Goal: Task Accomplishment & Management: Complete application form

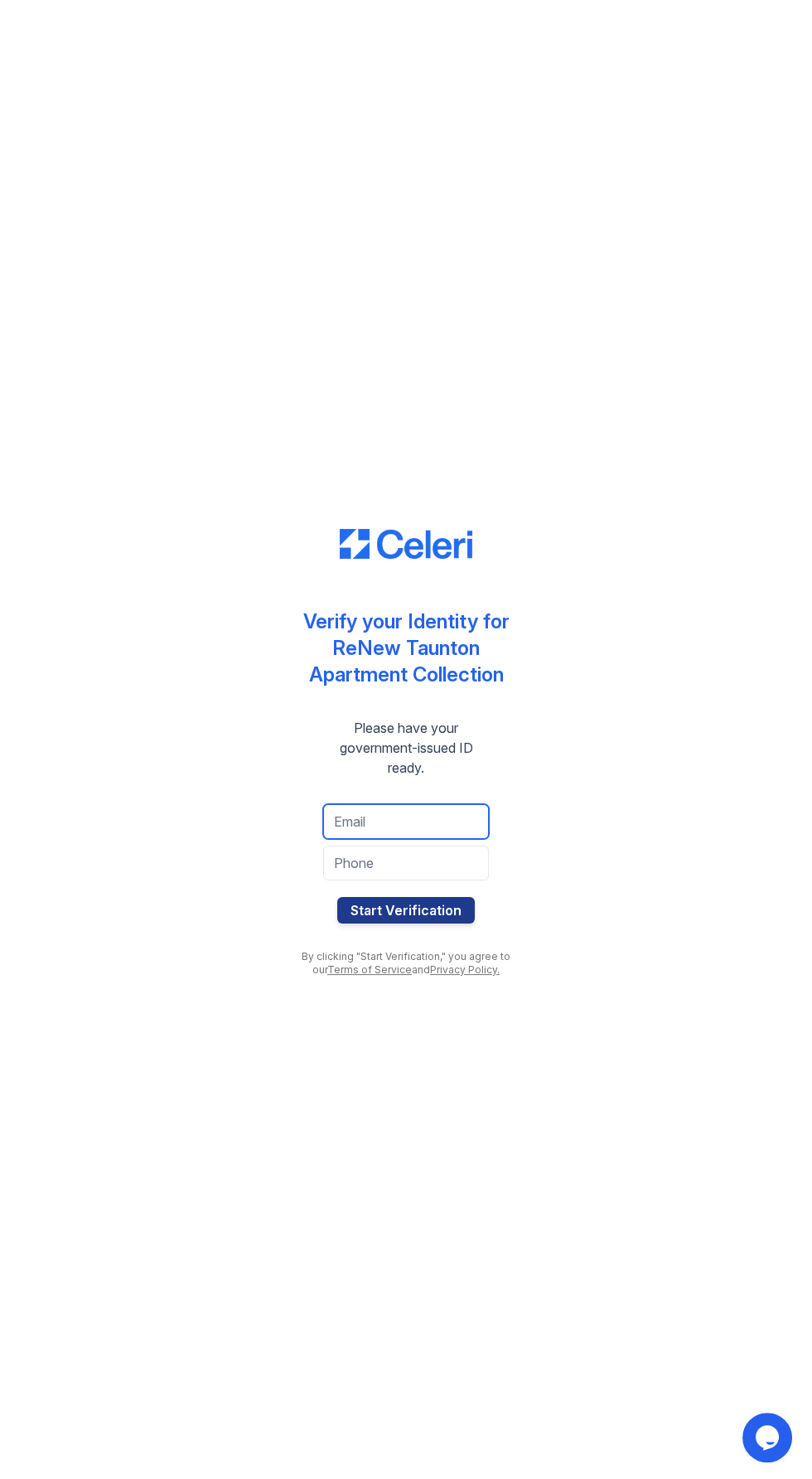
click at [470, 821] on input "email" at bounding box center [406, 821] width 166 height 35
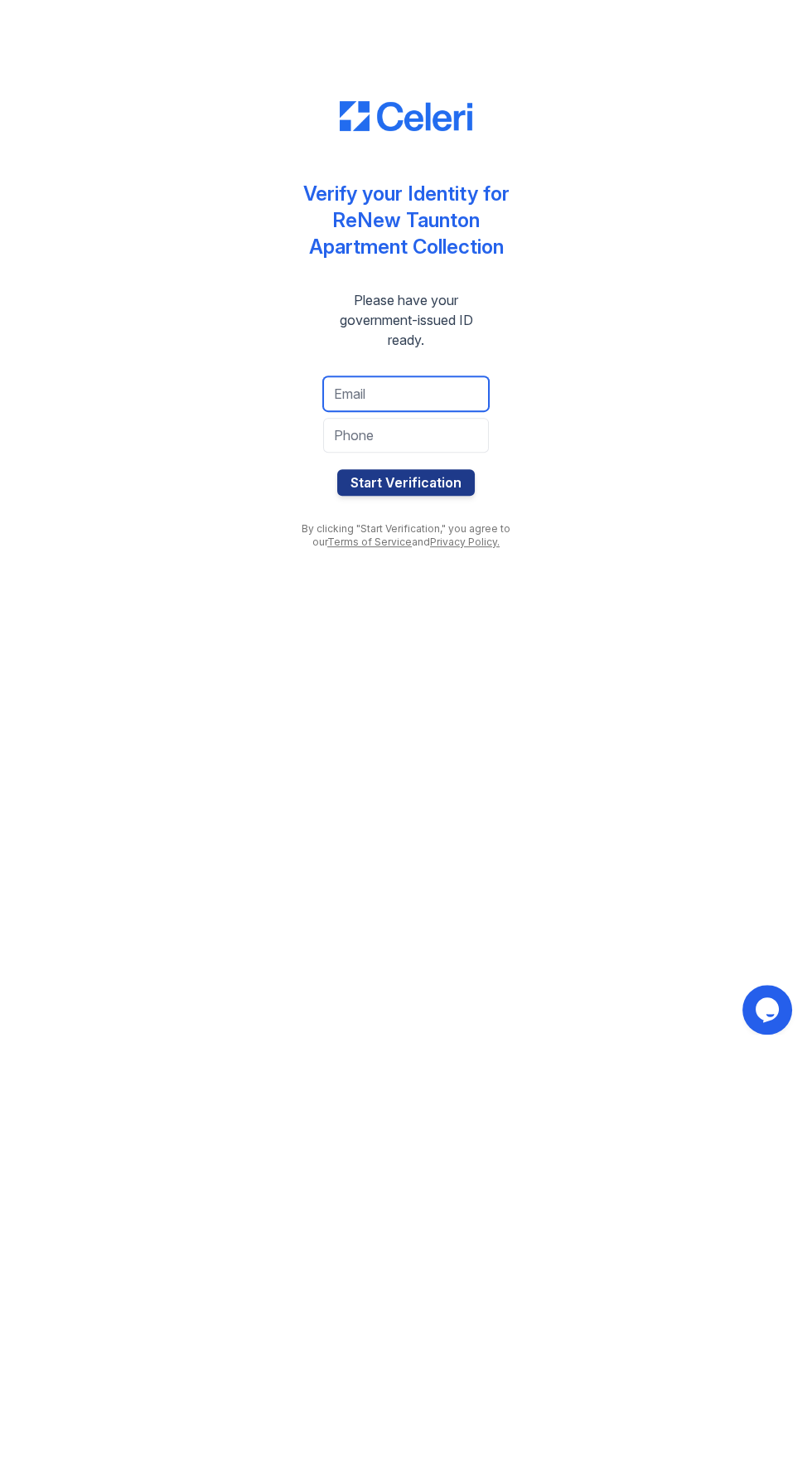
type input "[EMAIL_ADDRESS][DOMAIN_NAME]"
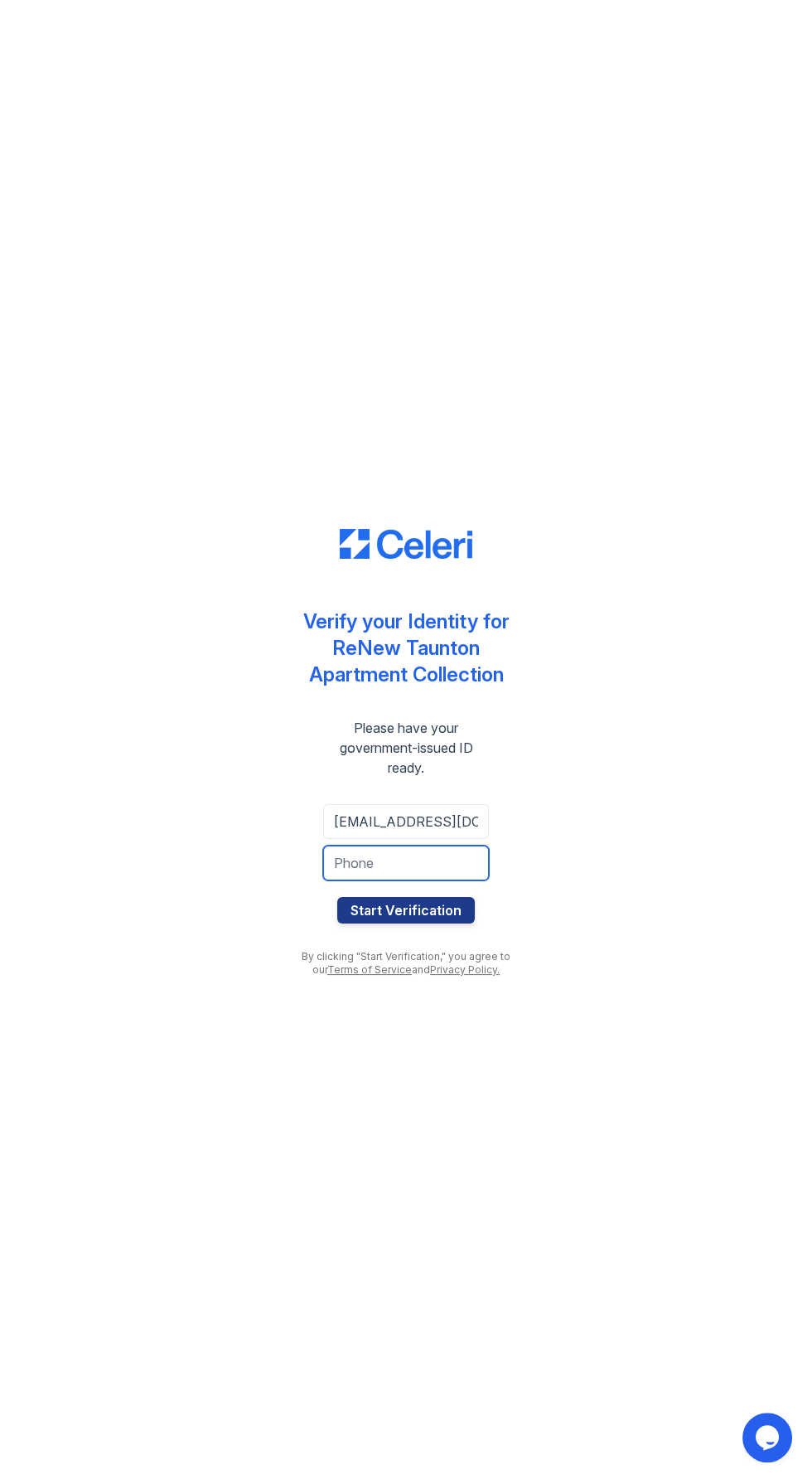
click at [460, 861] on input "tel" at bounding box center [406, 863] width 166 height 35
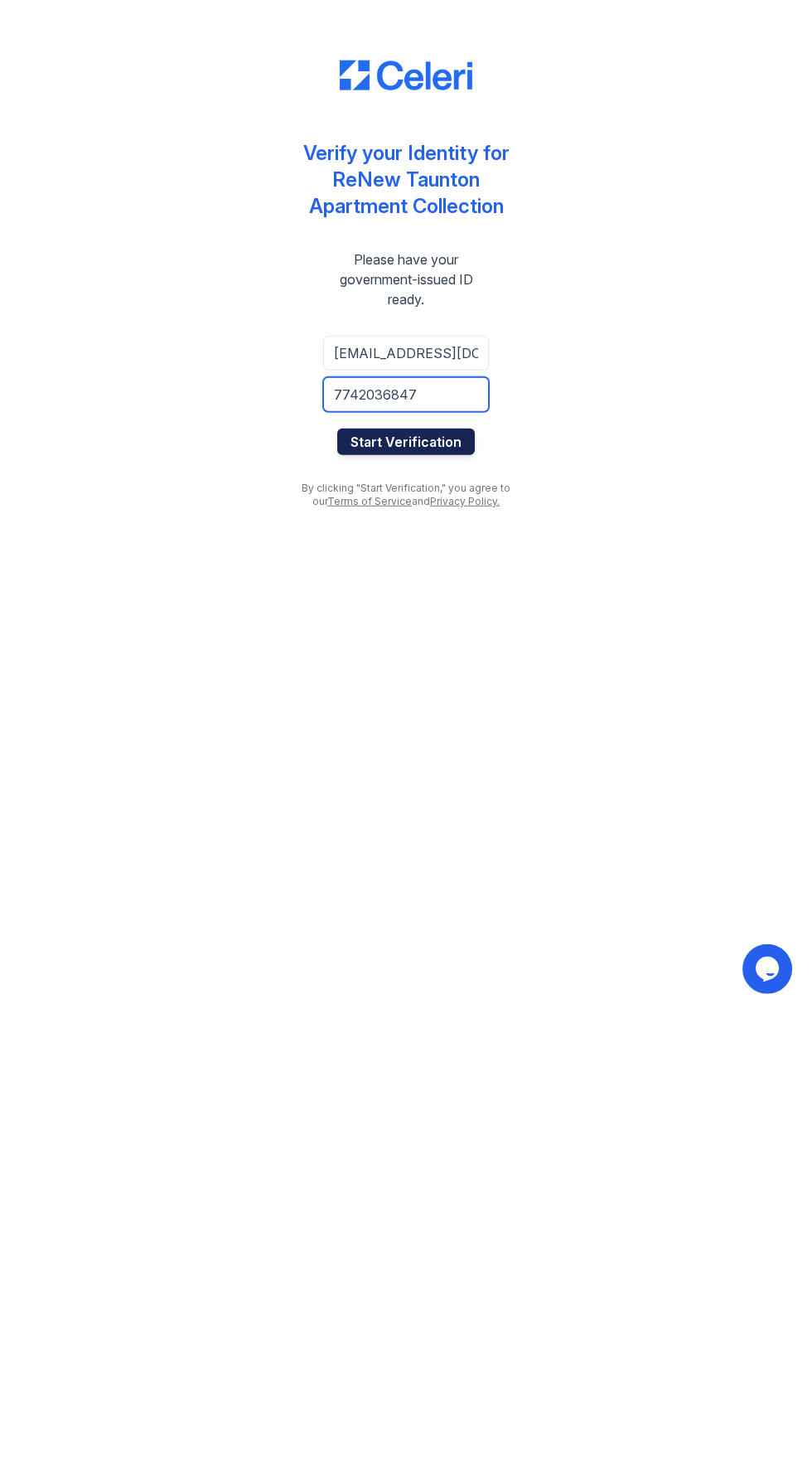
type input "7742036847"
click at [461, 910] on button "Start Verification" at bounding box center [406, 910] width 138 height 27
